Goal: Information Seeking & Learning: Find contact information

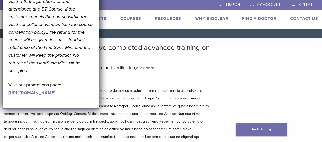
click at [261, 18] on link "Find A Doctor" at bounding box center [259, 18] width 34 height 5
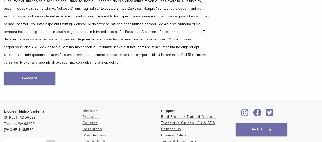
scroll to position [90, 0]
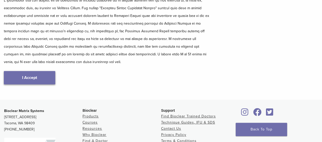
click at [38, 72] on link "I Accept" at bounding box center [29, 77] width 51 height 13
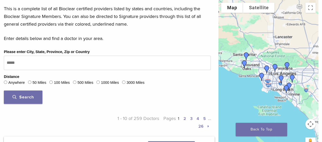
scroll to position [148, 0]
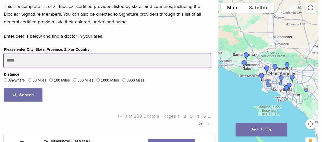
drag, startPoint x: 21, startPoint y: 60, endPoint x: -2, endPoint y: 54, distance: 23.8
type input "*****"
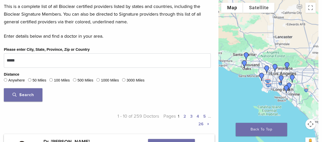
click at [20, 95] on span "Search" at bounding box center [23, 94] width 21 height 5
